Goal: Browse casually

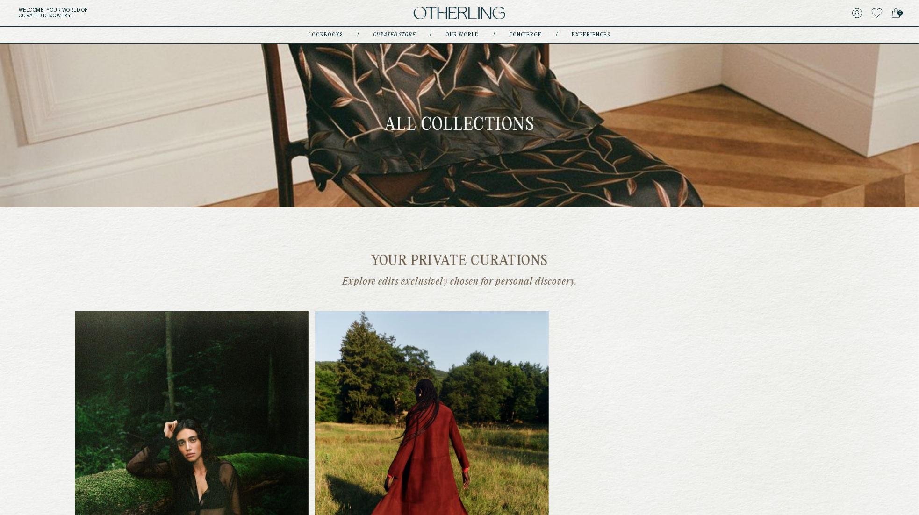
click at [468, 13] on img at bounding box center [460, 13] width 92 height 13
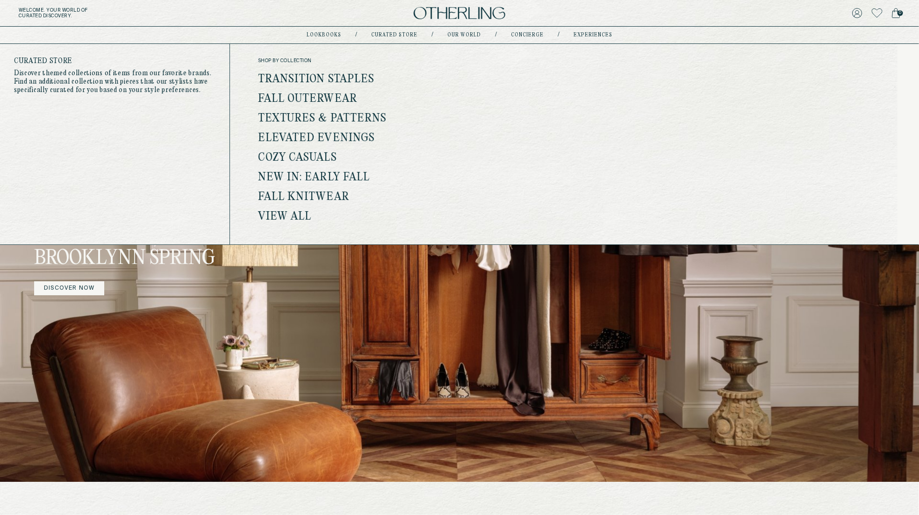
click at [295, 213] on link "View all" at bounding box center [285, 217] width 54 height 12
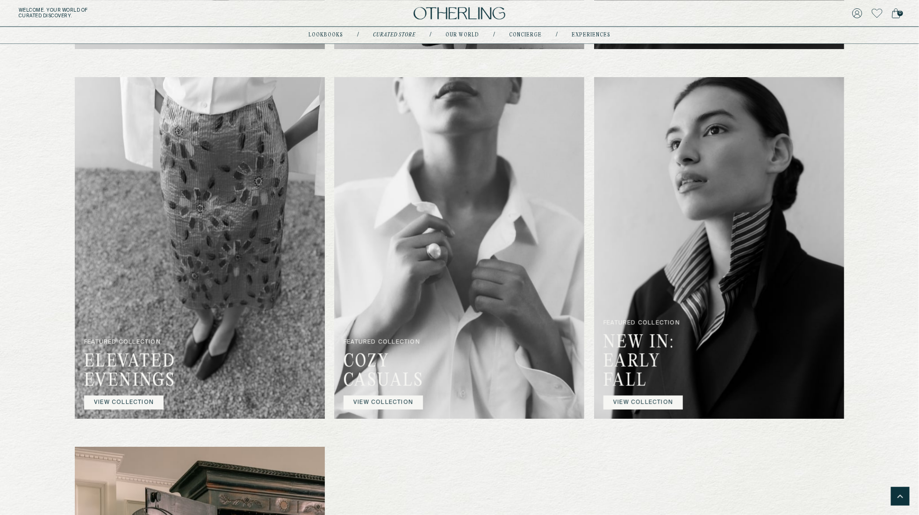
scroll to position [1028, 0]
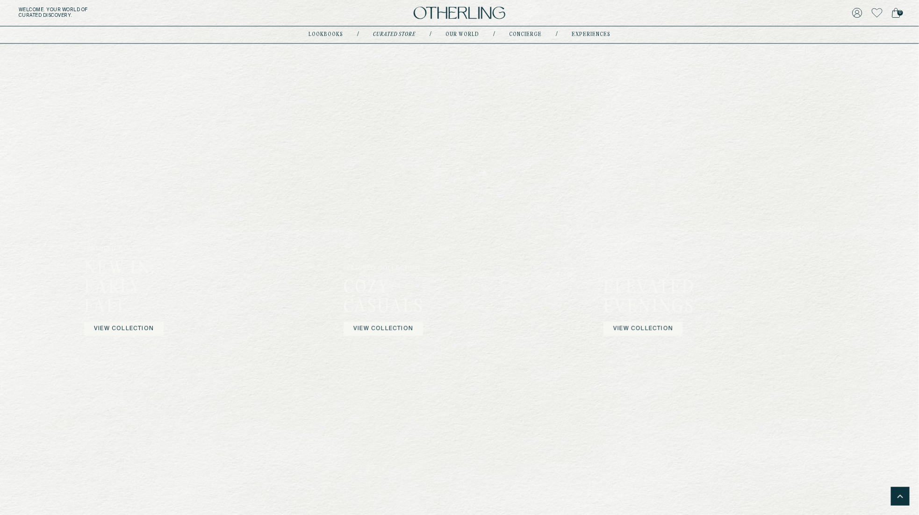
scroll to position [1037, 0]
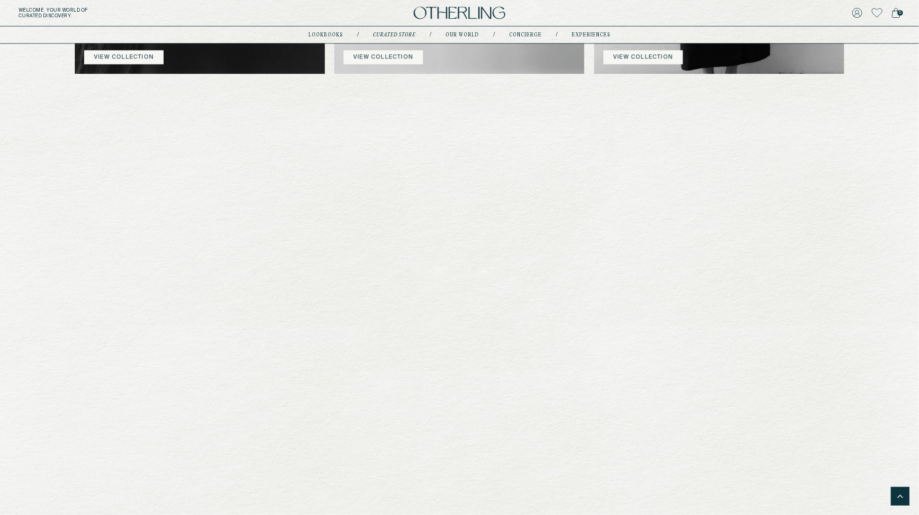
scroll to position [779, 0]
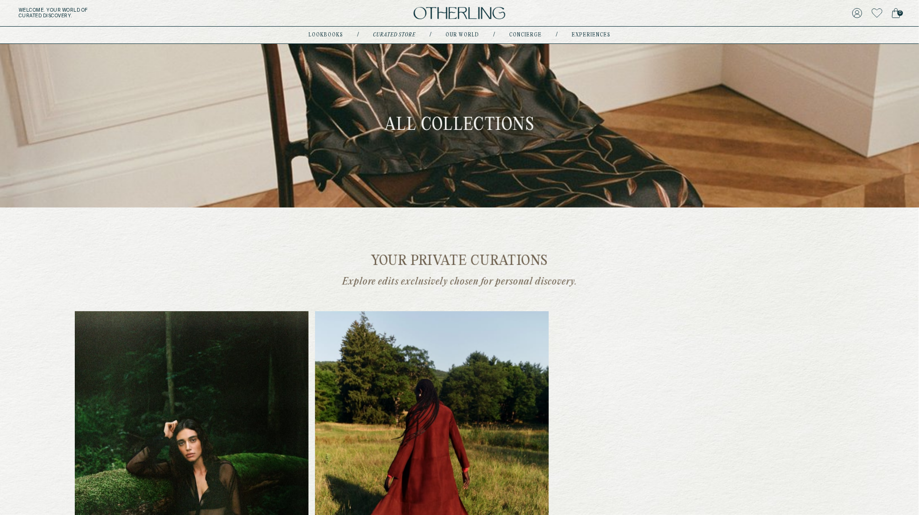
scroll to position [459, 0]
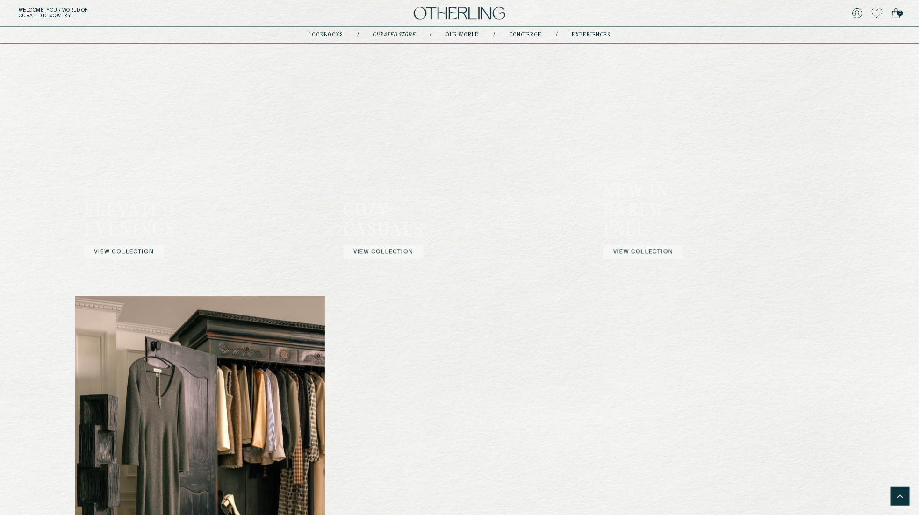
scroll to position [1304, 0]
